Goal: Transaction & Acquisition: Purchase product/service

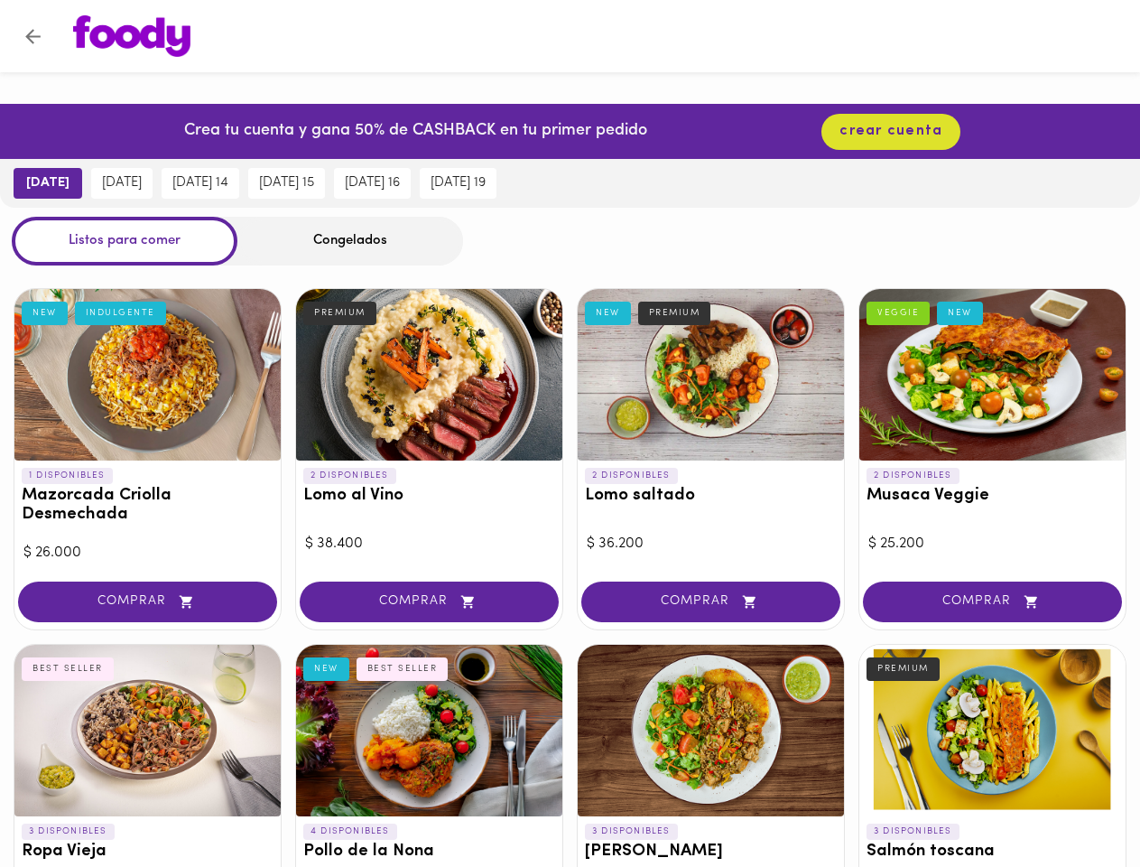
click at [33, 36] on icon "Volver" at bounding box center [32, 36] width 15 height 15
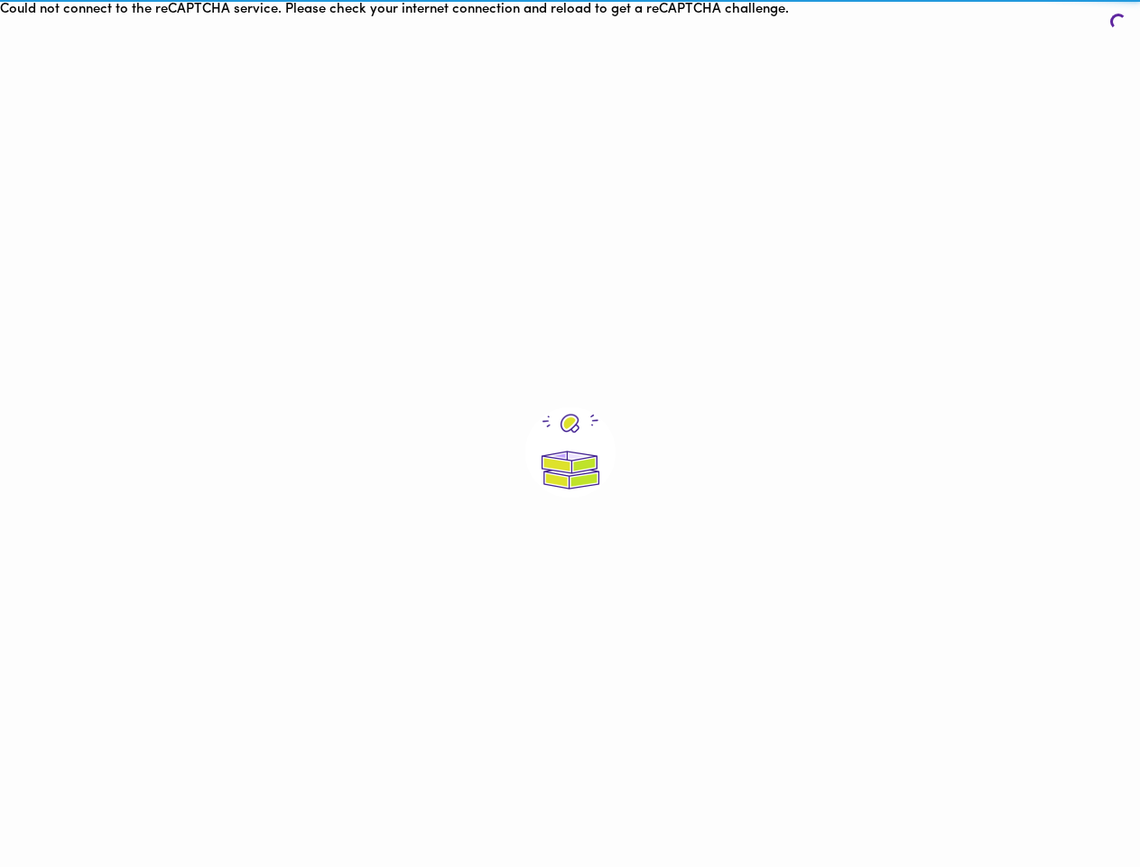
click at [132, 36] on div at bounding box center [570, 452] width 1140 height 867
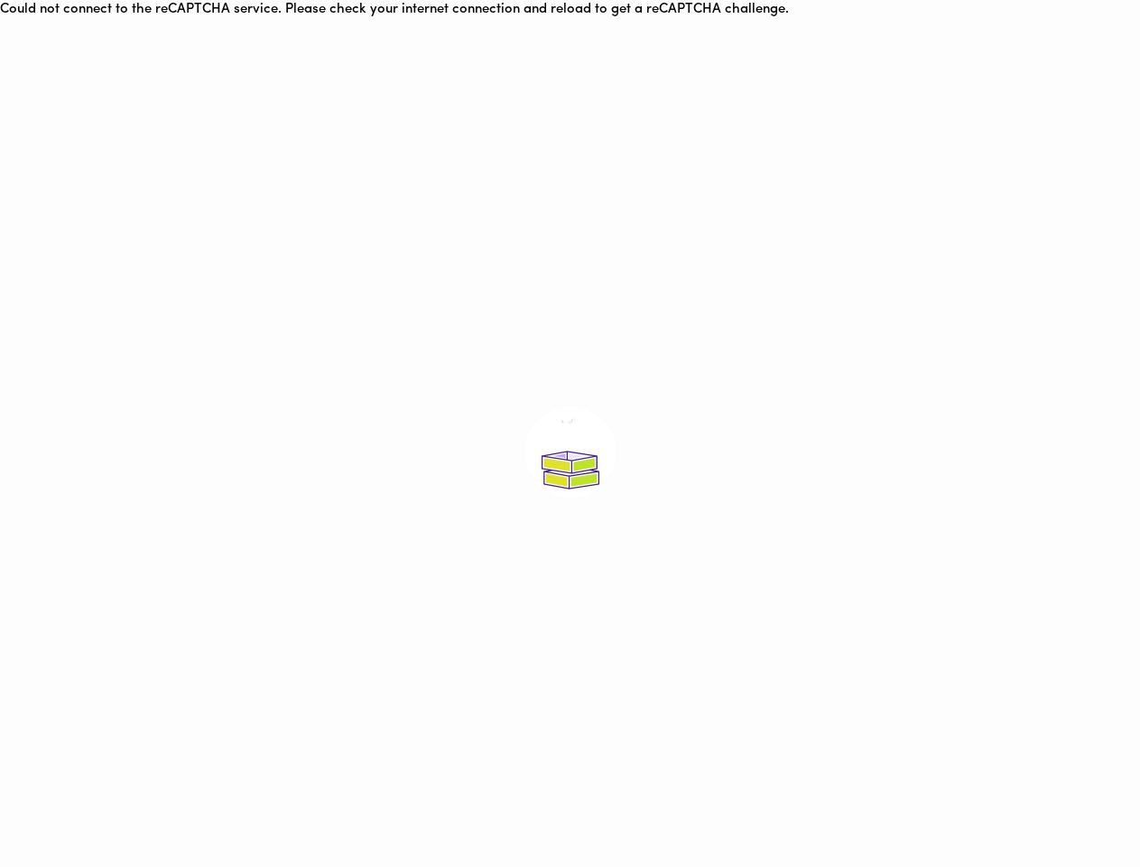
click at [891, 131] on html "Could not connect to the reCAPTCHA service. Please check your internet connecti…" at bounding box center [570, 443] width 1140 height 886
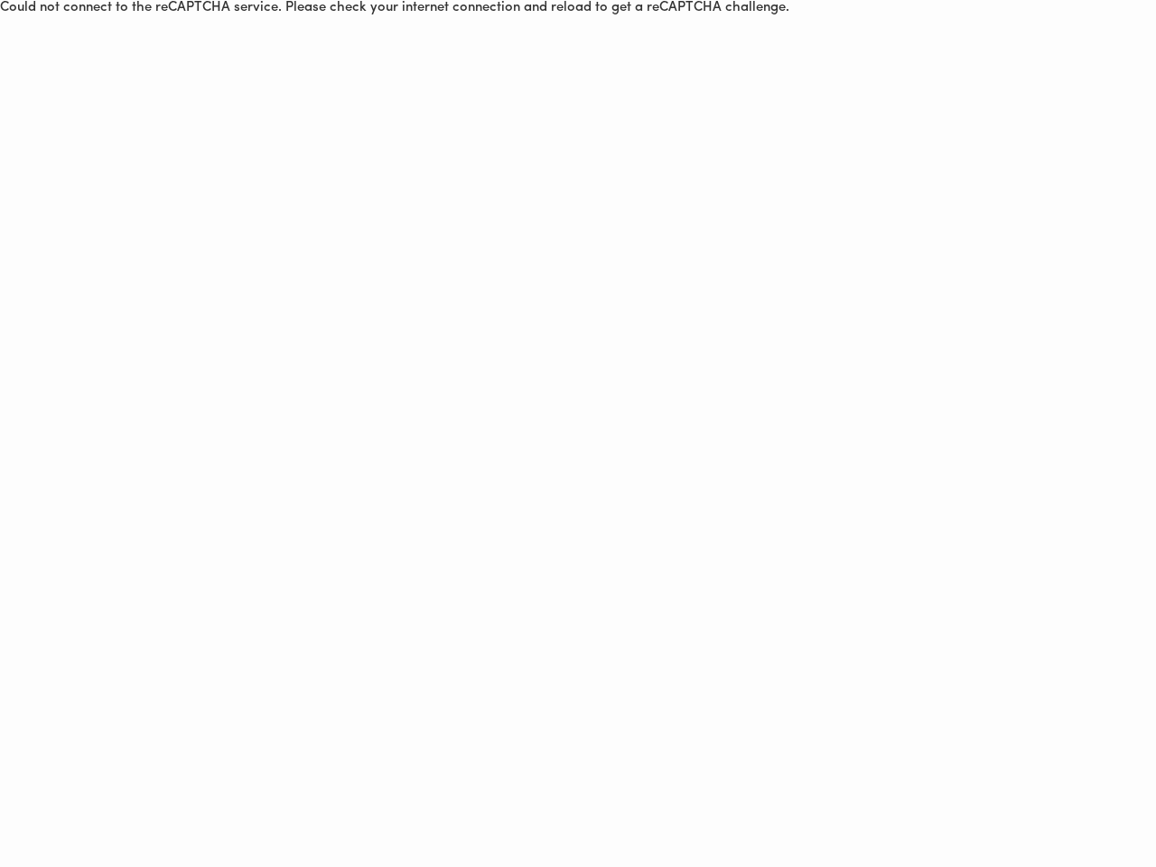
click at [42, 16] on html "Could not connect to the reCAPTCHA service. Please check your internet connecti…" at bounding box center [578, 8] width 1156 height 16
click at [117, 16] on html "Could not connect to the reCAPTCHA service. Please check your internet connecti…" at bounding box center [578, 8] width 1156 height 16
click at [201, 16] on html "Could not connect to the reCAPTCHA service. Please check your internet connecti…" at bounding box center [578, 8] width 1156 height 16
click at [290, 16] on html "Could not connect to the reCAPTCHA service. Please check your internet connecti…" at bounding box center [578, 8] width 1156 height 16
click at [382, 16] on html "Could not connect to the reCAPTCHA service. Please check your internet connecti…" at bounding box center [578, 8] width 1156 height 16
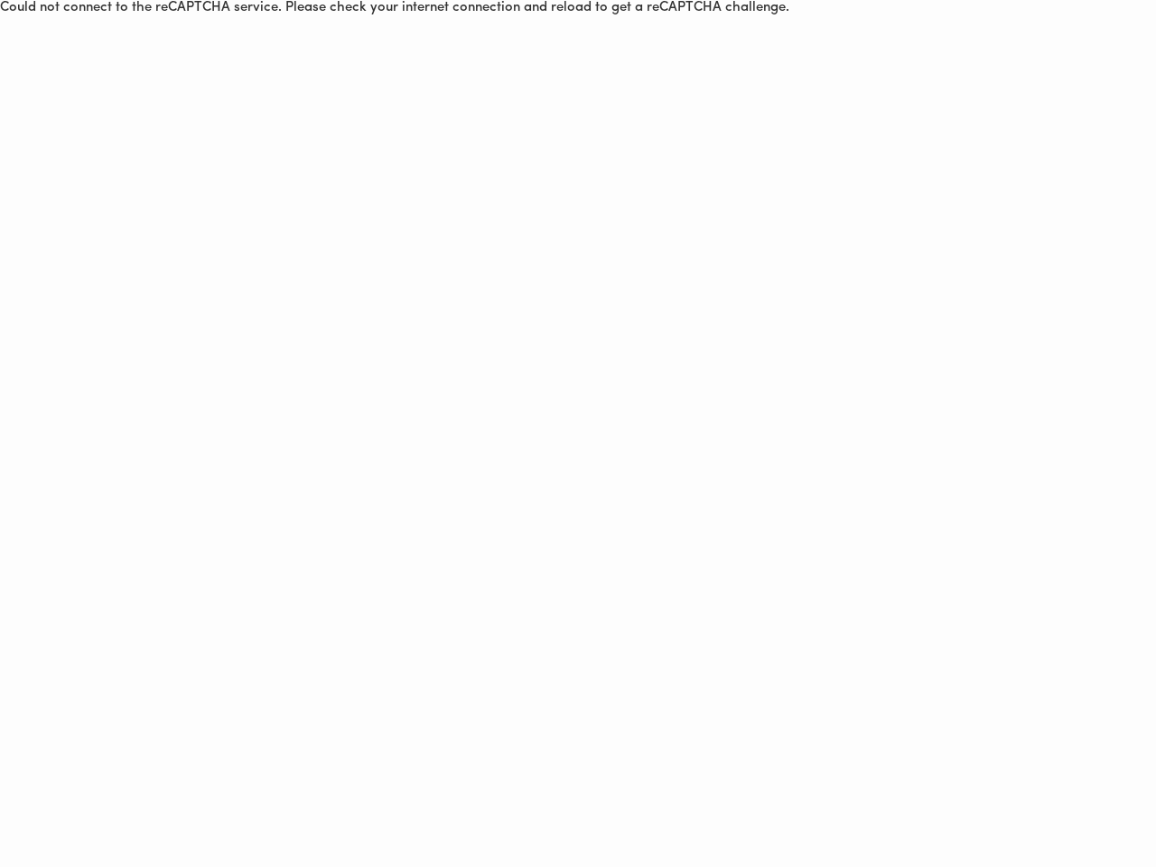
click at [474, 16] on html "Could not connect to the reCAPTCHA service. Please check your internet connecti…" at bounding box center [578, 8] width 1156 height 16
